Goal: Information Seeking & Learning: Check status

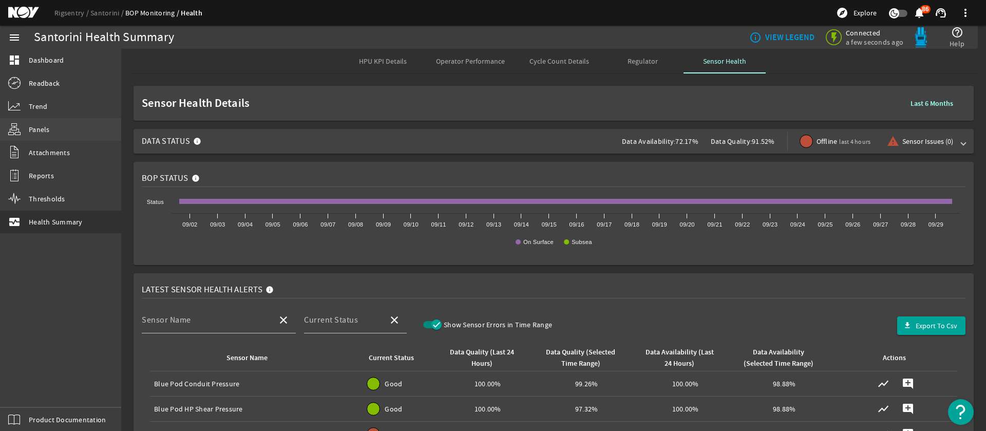
click at [35, 131] on span "Panels" at bounding box center [39, 129] width 21 height 10
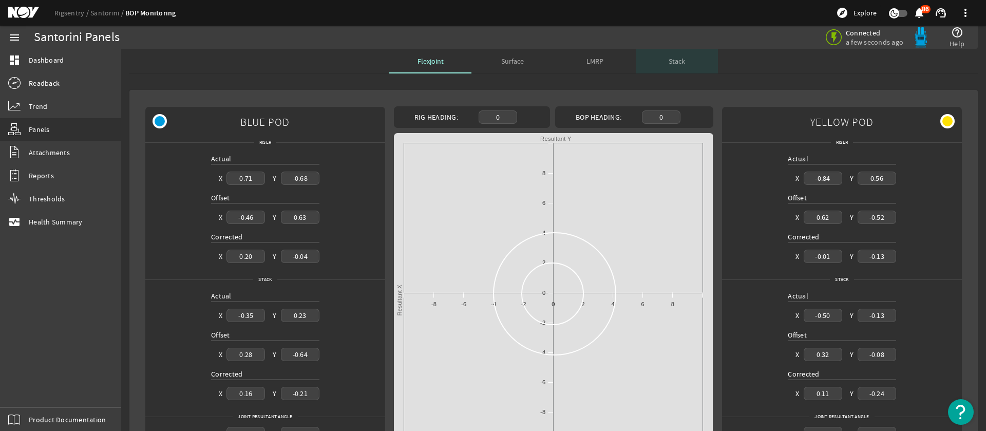
click at [667, 66] on div "Stack" at bounding box center [677, 61] width 82 height 25
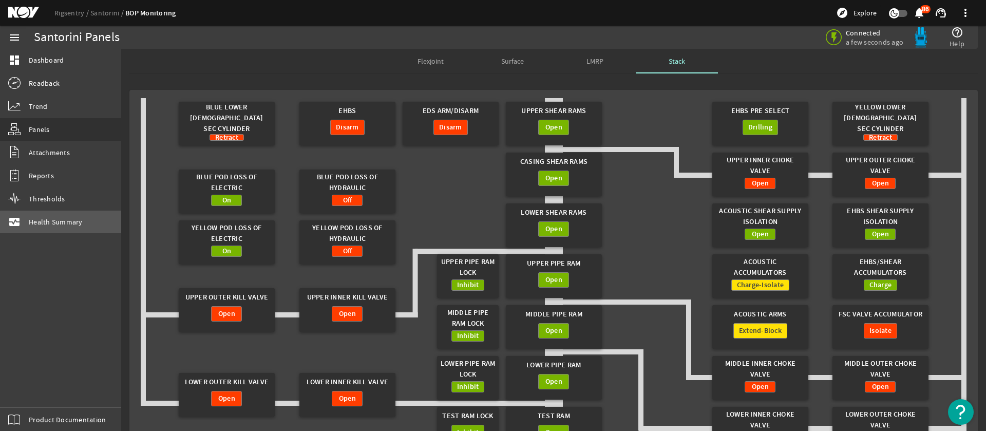
click at [63, 225] on span "Health Summary" at bounding box center [56, 222] width 54 height 10
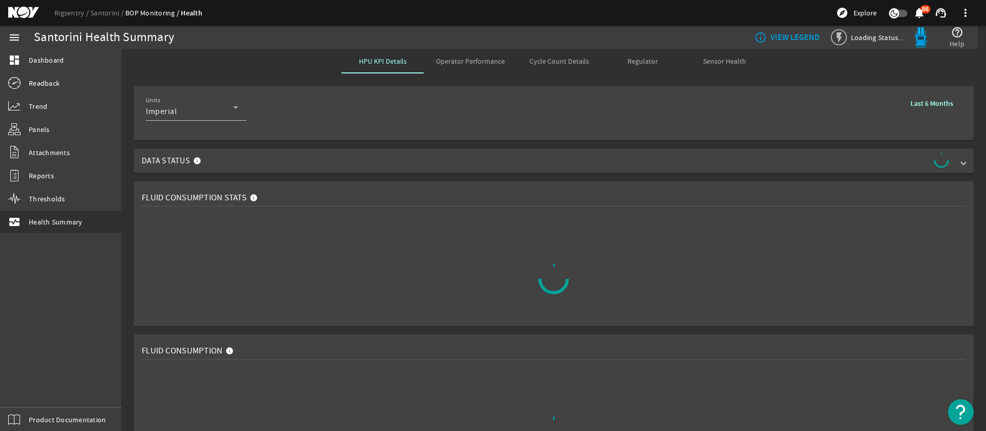
click at [651, 19] on div "Rigsentry Santorini BOP Monitoring Health explore Explore notifications 86 supp…" at bounding box center [493, 13] width 986 height 26
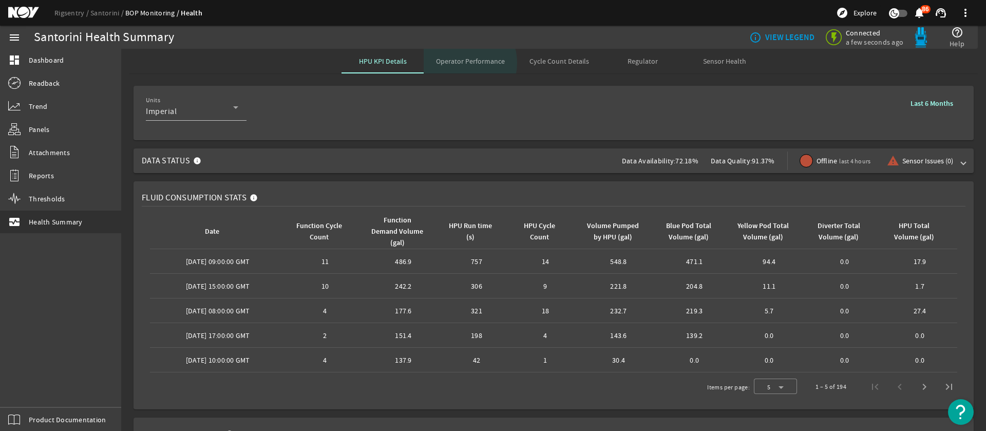
click at [463, 63] on span "Operator Performance" at bounding box center [470, 61] width 69 height 7
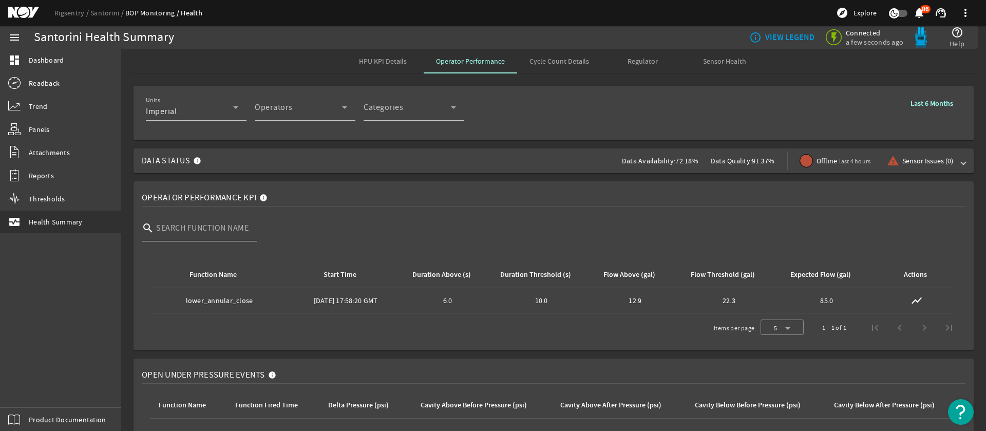
click at [290, 44] on div "Santorini Health Summary" at bounding box center [245, 37] width 423 height 23
click at [540, 34] on div "info_outline VIEW LEGEND Connected a few seconds ago help_outline Help" at bounding box center [713, 37] width 513 height 23
click at [540, 33] on div "info_outline VIEW LEGEND Connected a few seconds ago help_outline Help" at bounding box center [713, 37] width 513 height 23
click at [245, 63] on div "HPU KPI Details Operator Performance Cycle Count Details Regulator Sensor Health" at bounding box center [553, 61] width 849 height 25
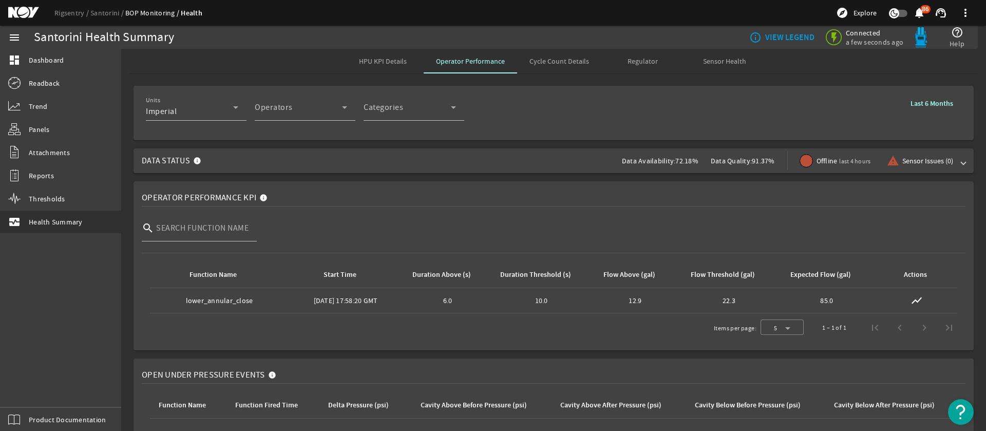
click at [255, 19] on div "Rigsentry Santorini BOP Monitoring Health explore Explore notifications 86 supp…" at bounding box center [493, 13] width 986 height 26
click at [274, 53] on div "HPU KPI Details Operator Performance Cycle Count Details Regulator Sensor Health" at bounding box center [553, 61] width 849 height 25
click at [542, 94] on div "Units Imperial Operators Operator Categories Categories Last 6 Months" at bounding box center [554, 113] width 816 height 38
click at [547, 100] on div "Units Imperial Operators Operator Categories Categories Last 6 Months" at bounding box center [554, 113] width 816 height 38
click at [435, 18] on div "Rigsentry Santorini BOP Monitoring Health explore Explore notifications 86 supp…" at bounding box center [493, 13] width 986 height 26
